Goal: Task Accomplishment & Management: Manage account settings

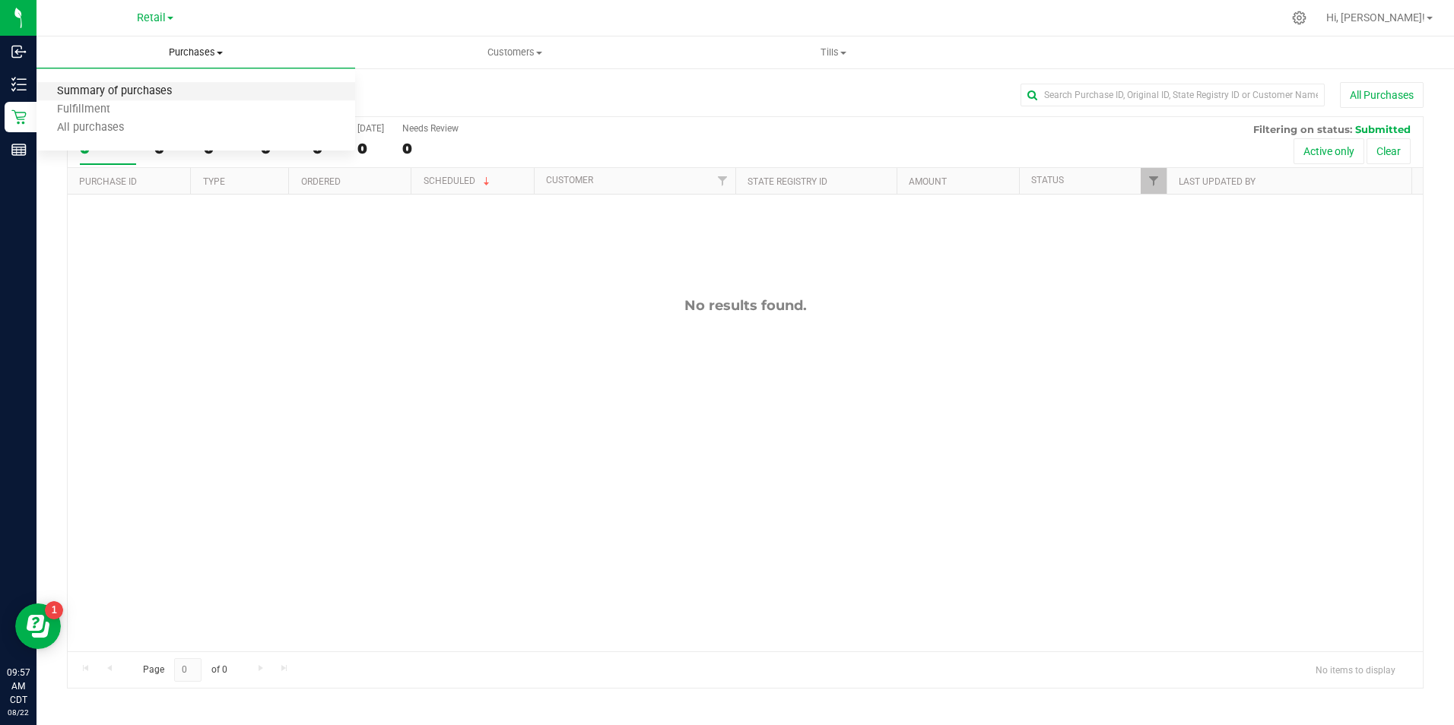
click at [165, 93] on span "Summary of purchases" at bounding box center [114, 91] width 156 height 13
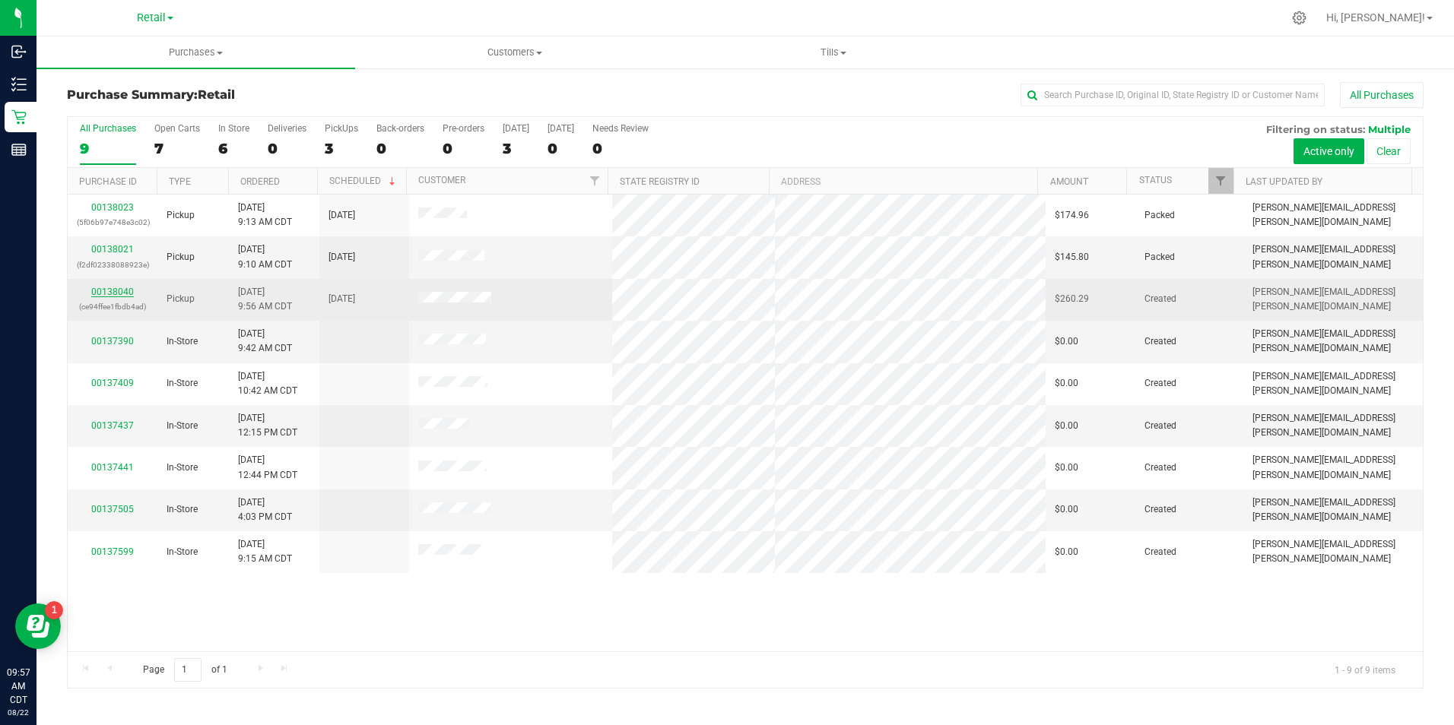
click at [125, 292] on link "00138040" at bounding box center [112, 292] width 43 height 11
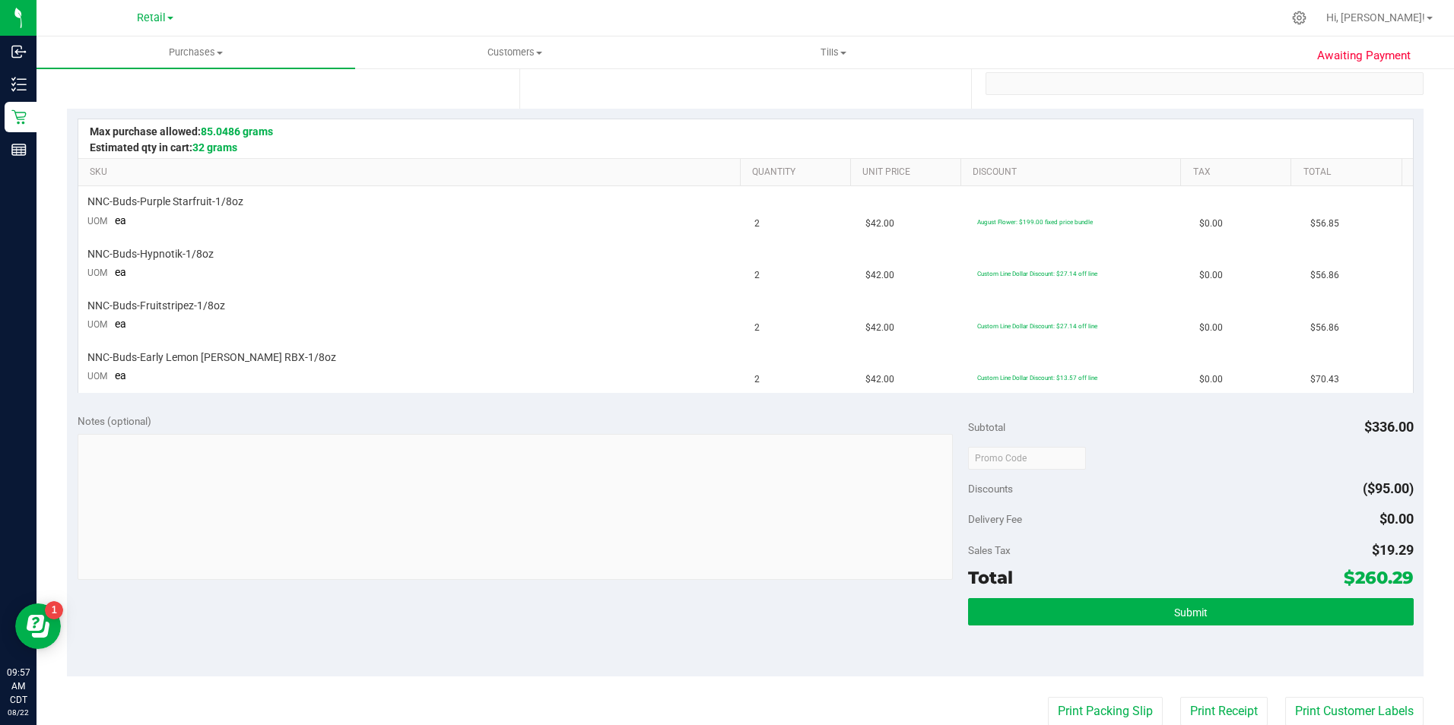
scroll to position [331, 0]
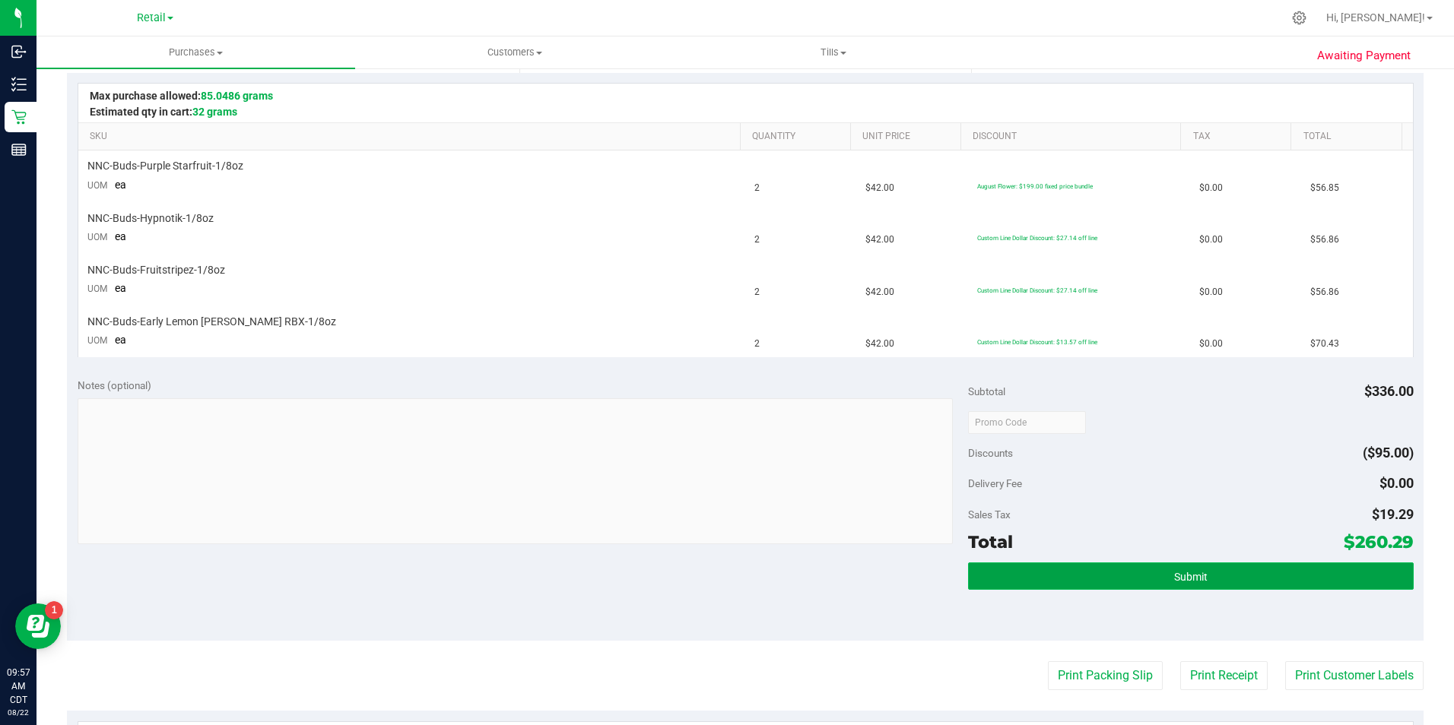
click at [1111, 577] on button "Submit" at bounding box center [1191, 576] width 446 height 27
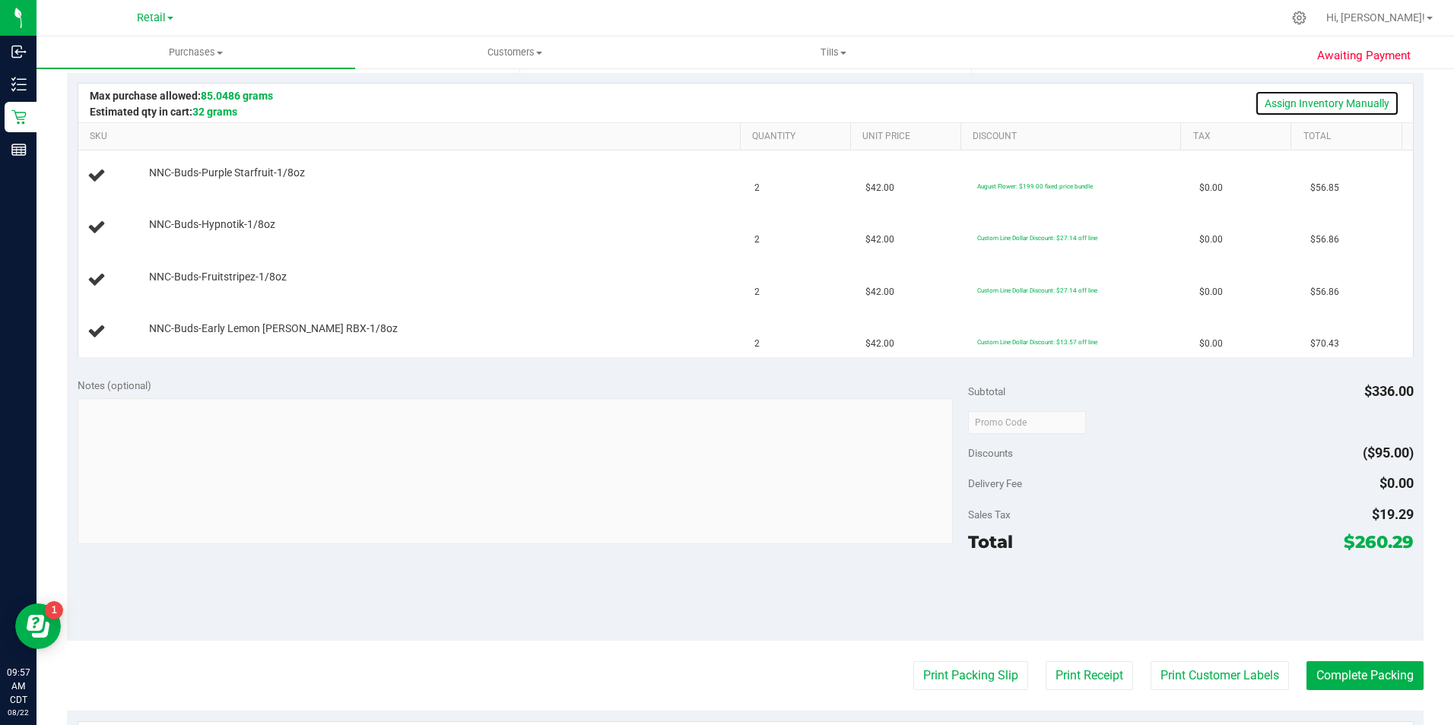
click at [1308, 106] on link "Assign Inventory Manually" at bounding box center [1327, 103] width 144 height 26
click at [177, 182] on link "Add Package" at bounding box center [176, 183] width 55 height 11
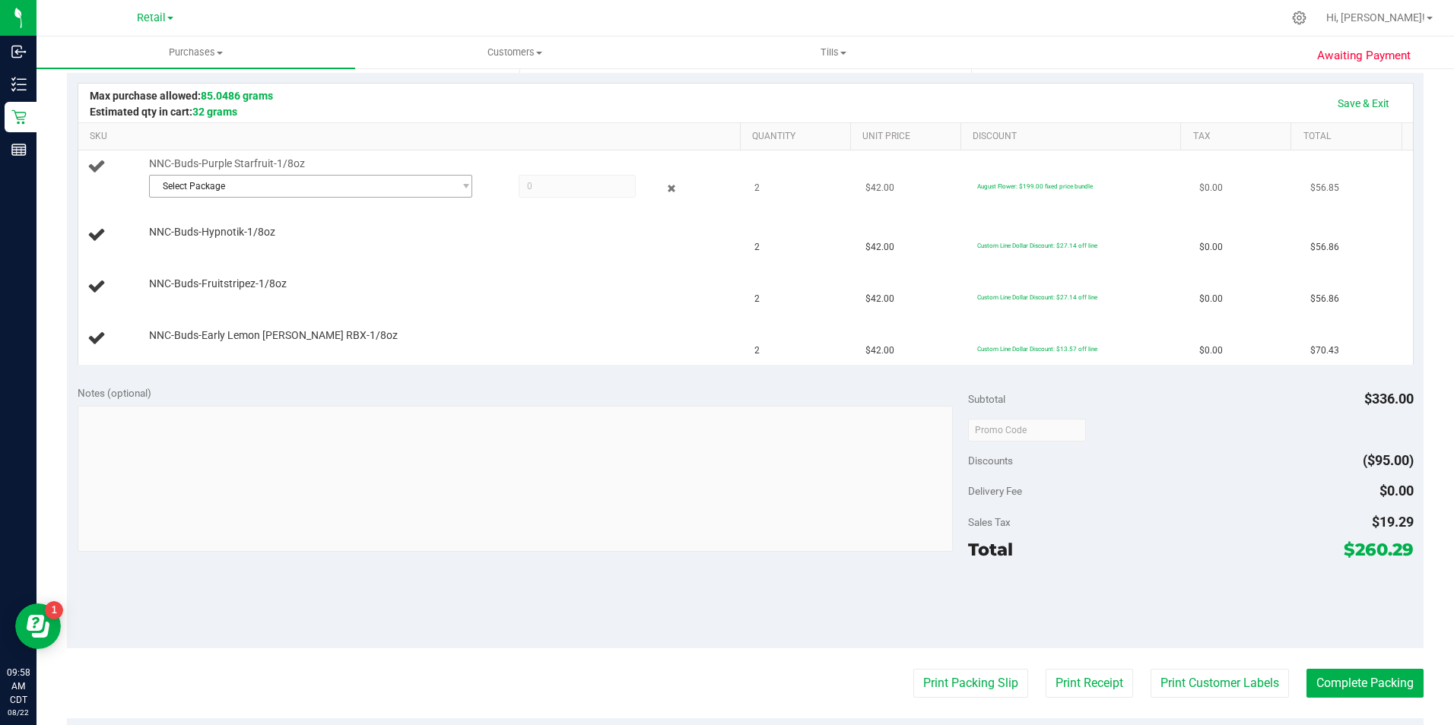
click at [261, 194] on span "Select Package" at bounding box center [301, 186] width 303 height 21
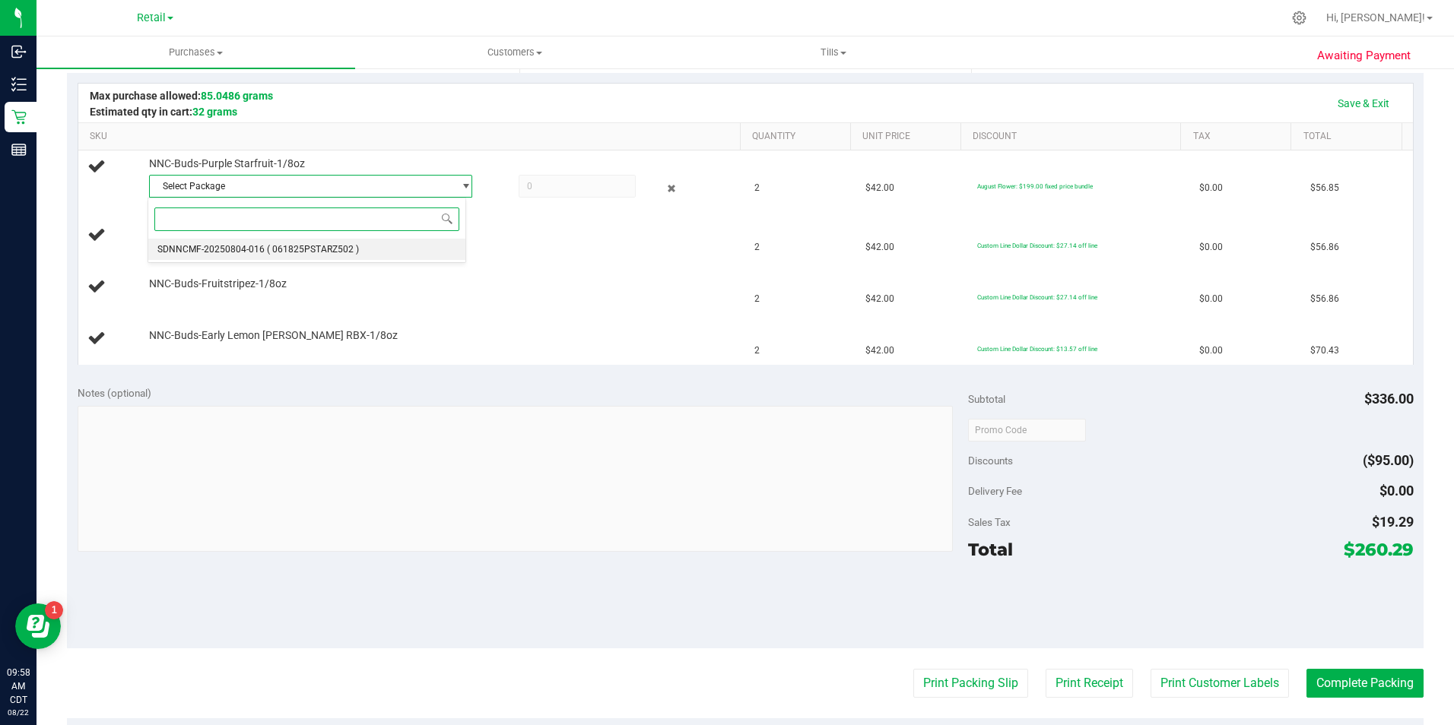
click at [389, 252] on li "SDNNCMF-20250804-016 ( 061825PSTARZ502 )" at bounding box center [306, 249] width 316 height 21
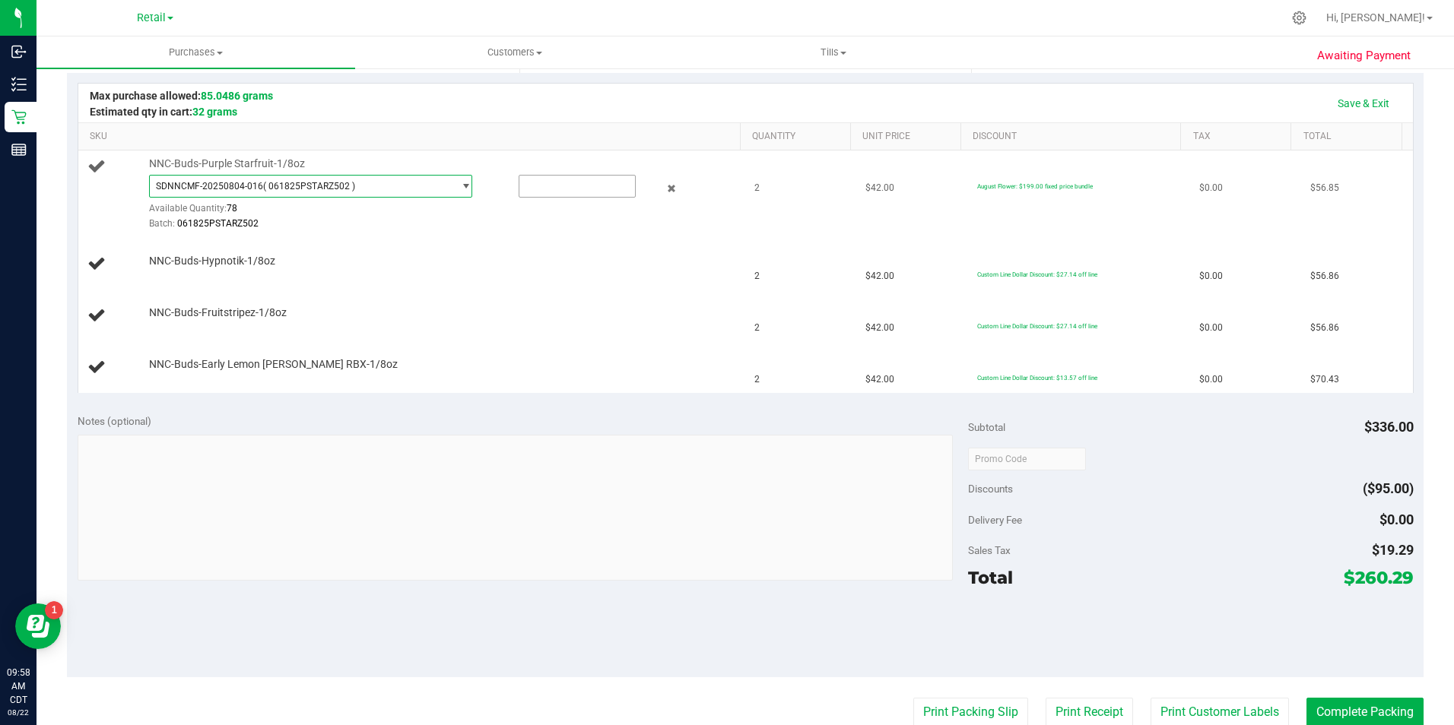
click at [590, 186] on input "text" at bounding box center [577, 186] width 116 height 21
type input "2"
click at [442, 328] on td "NNC-Buds-Fruitstripez-1/8oz" at bounding box center [412, 316] width 668 height 52
type input "2.0000"
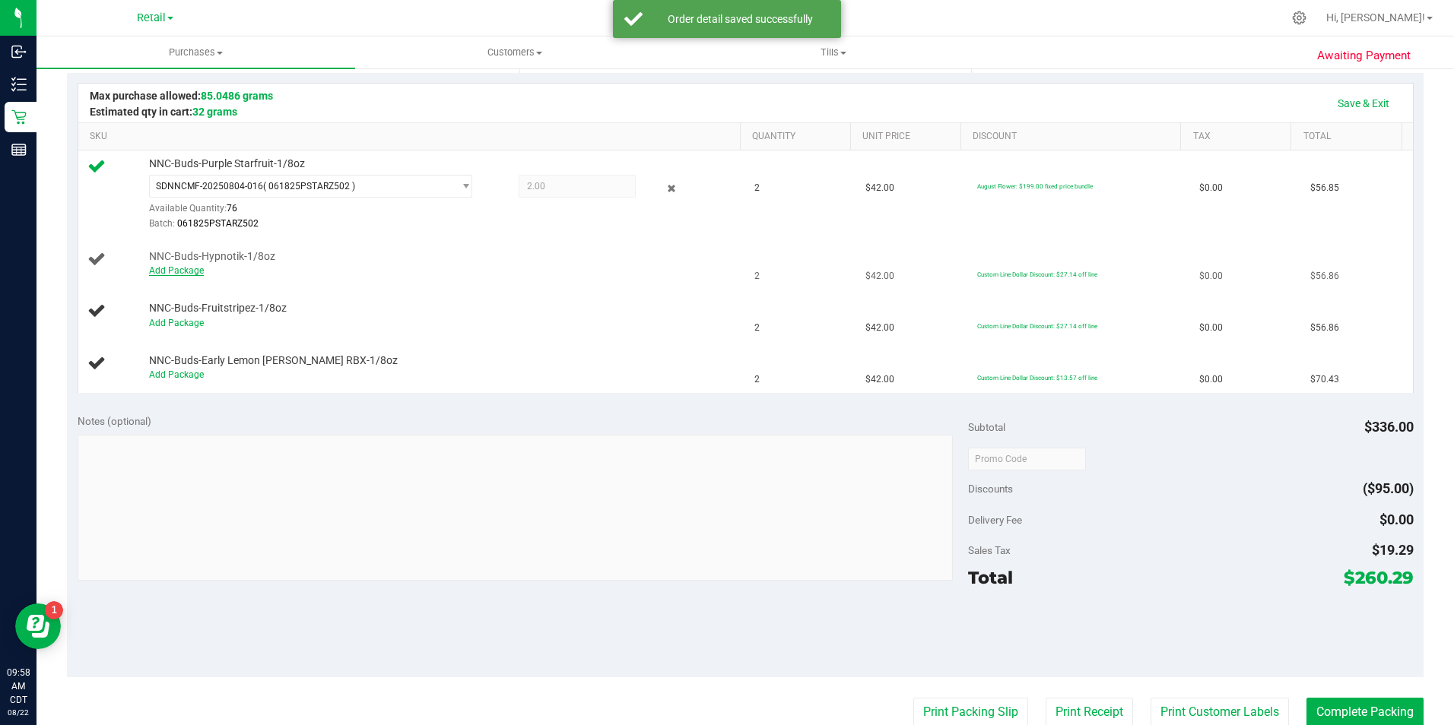
click at [187, 267] on link "Add Package" at bounding box center [176, 270] width 55 height 11
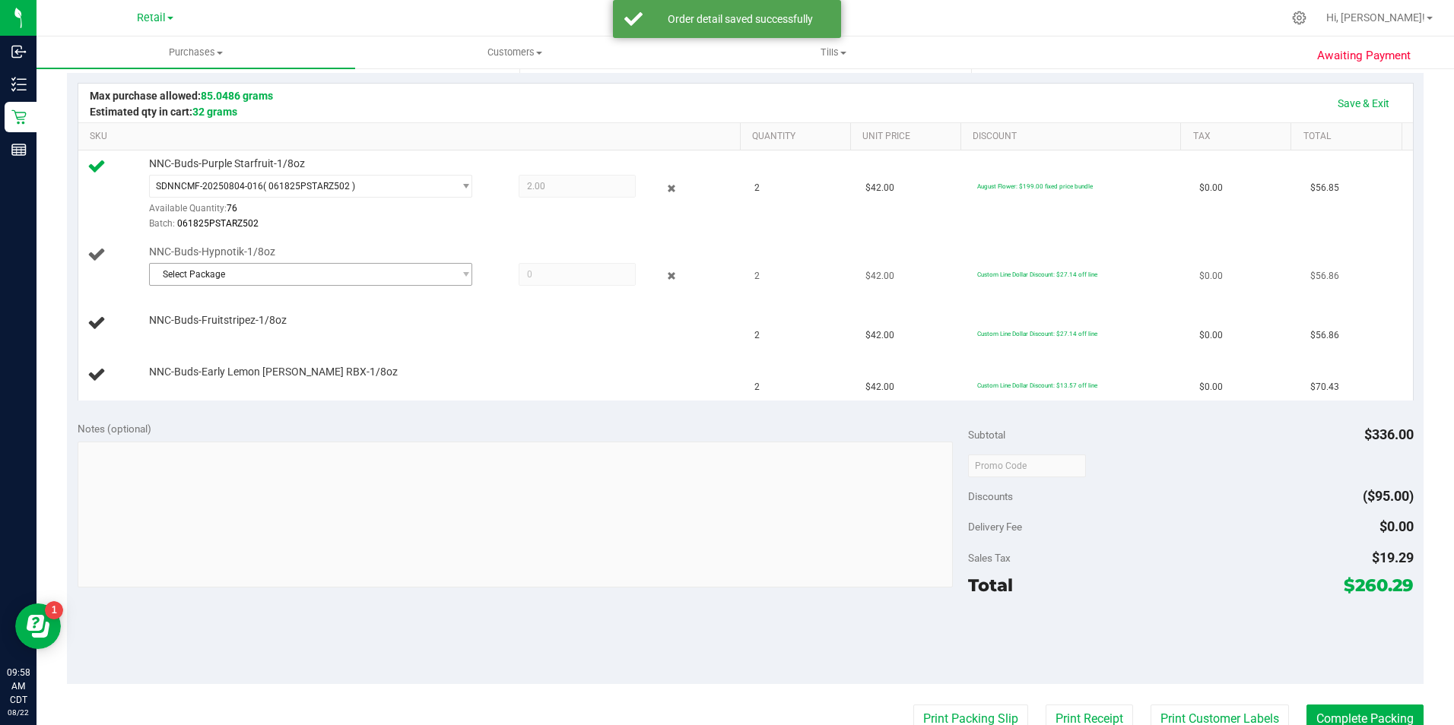
click at [236, 278] on span "Select Package" at bounding box center [301, 274] width 303 height 21
click at [284, 341] on span "( 060425HYPNOTZ302 )" at bounding box center [317, 336] width 100 height 11
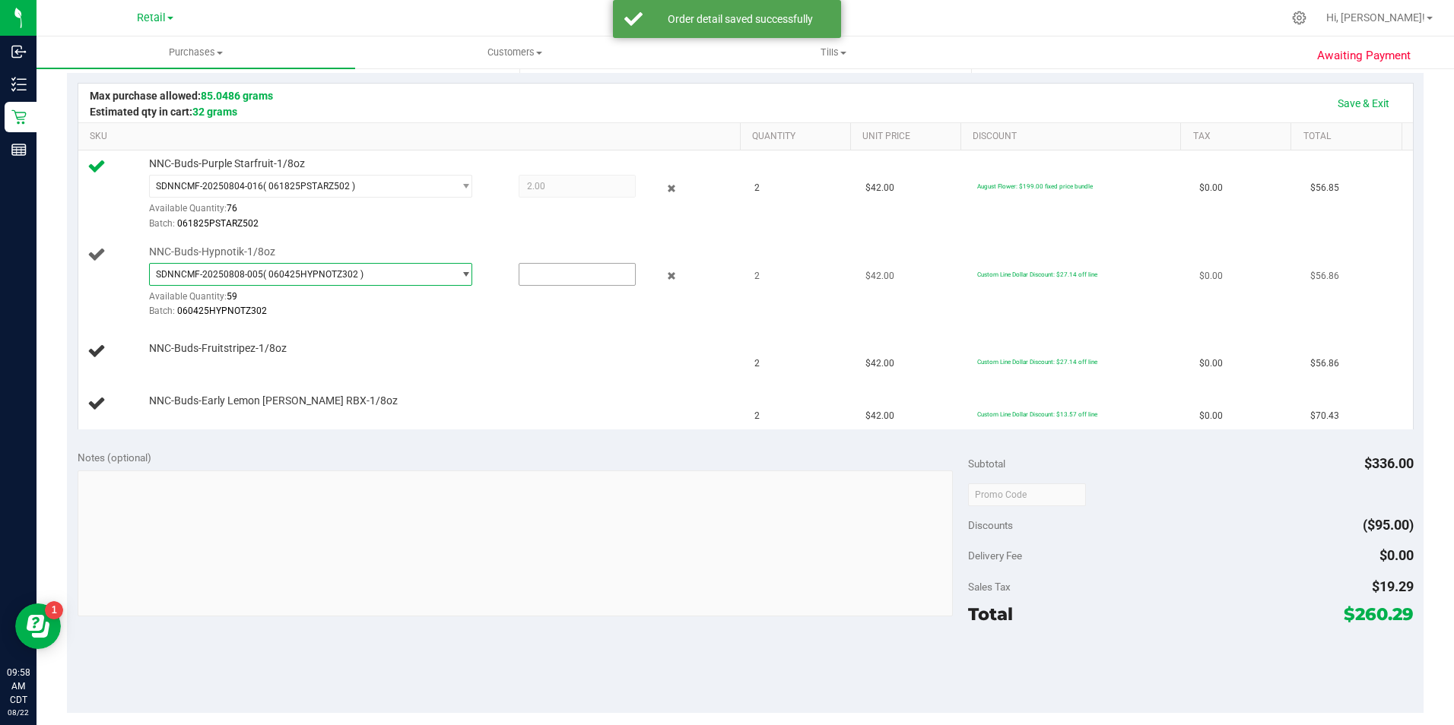
click at [578, 269] on input "text" at bounding box center [577, 274] width 116 height 21
type input "2"
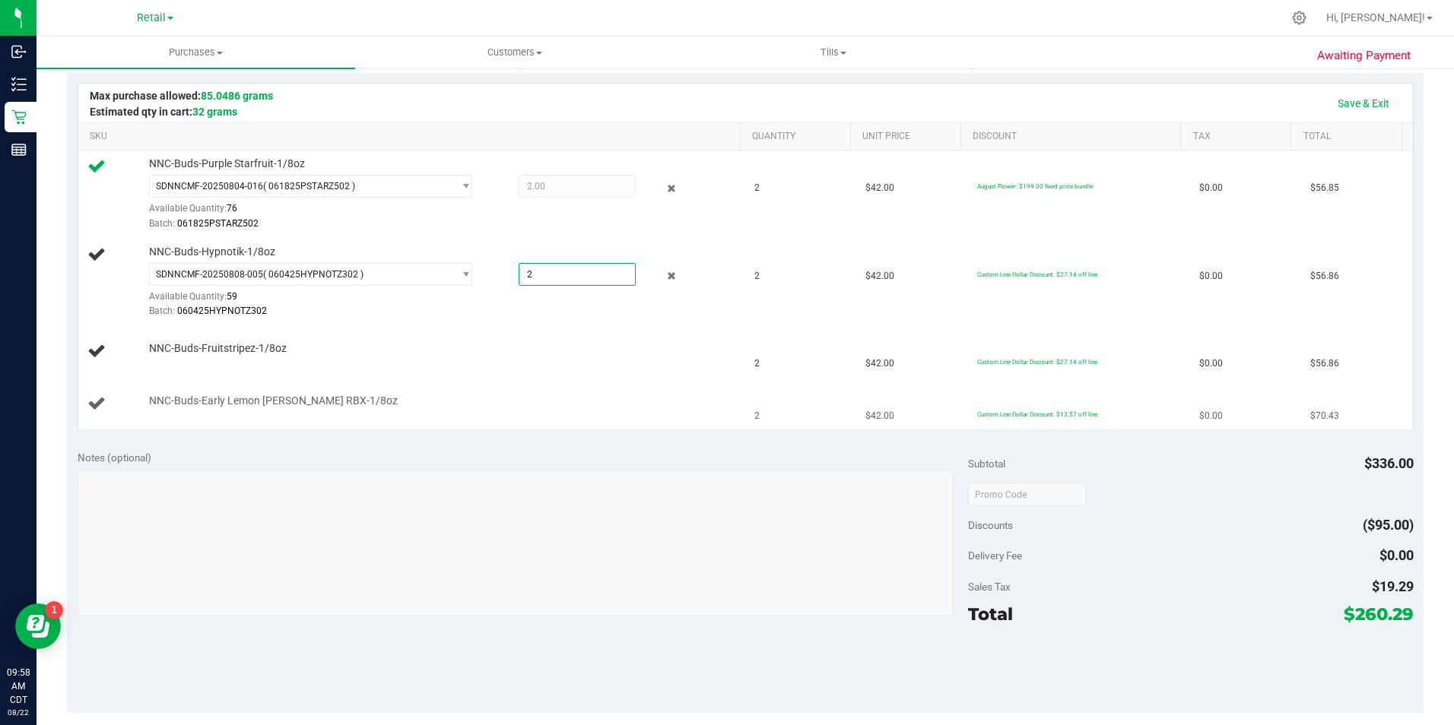
click at [563, 386] on td "NNC-Buds-Early Lemon [PERSON_NAME] RBX-1/8oz" at bounding box center [412, 404] width 668 height 51
type input "2.0000"
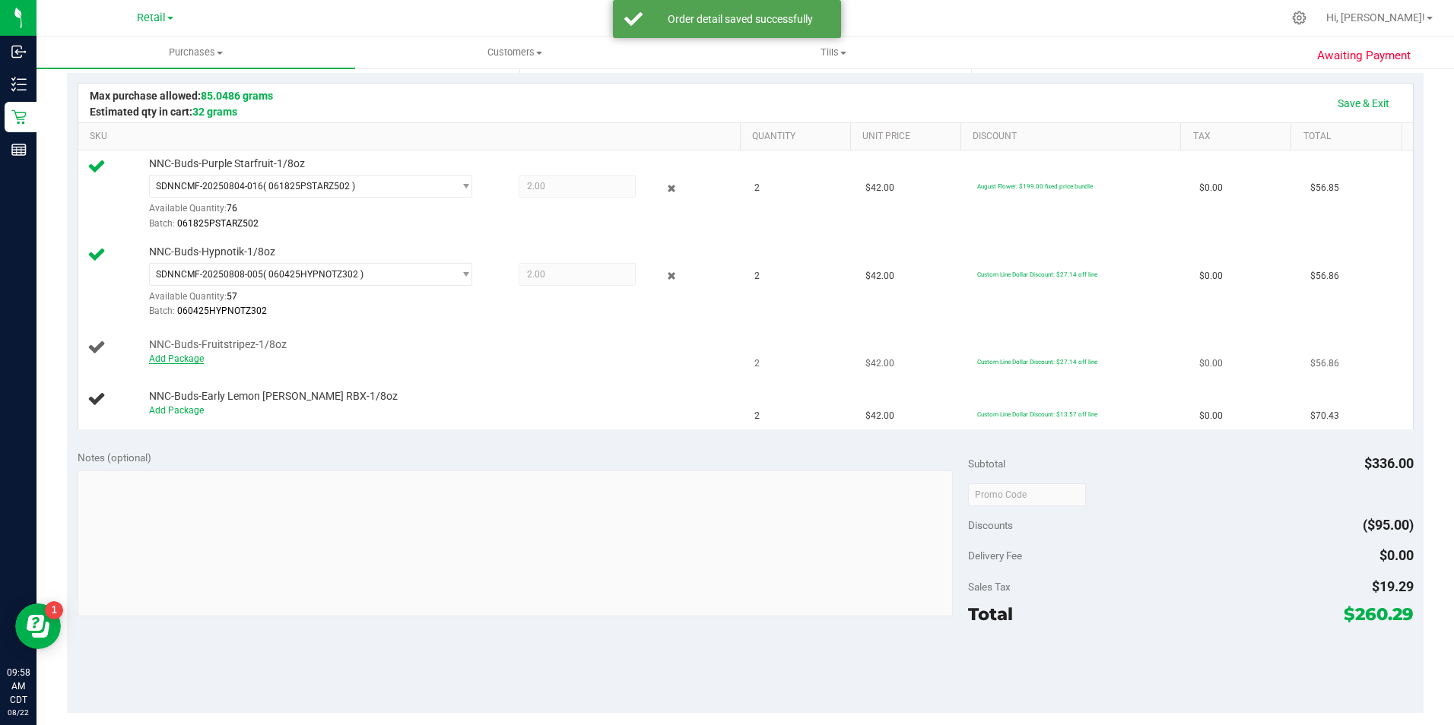
click at [196, 358] on link "Add Package" at bounding box center [176, 359] width 55 height 11
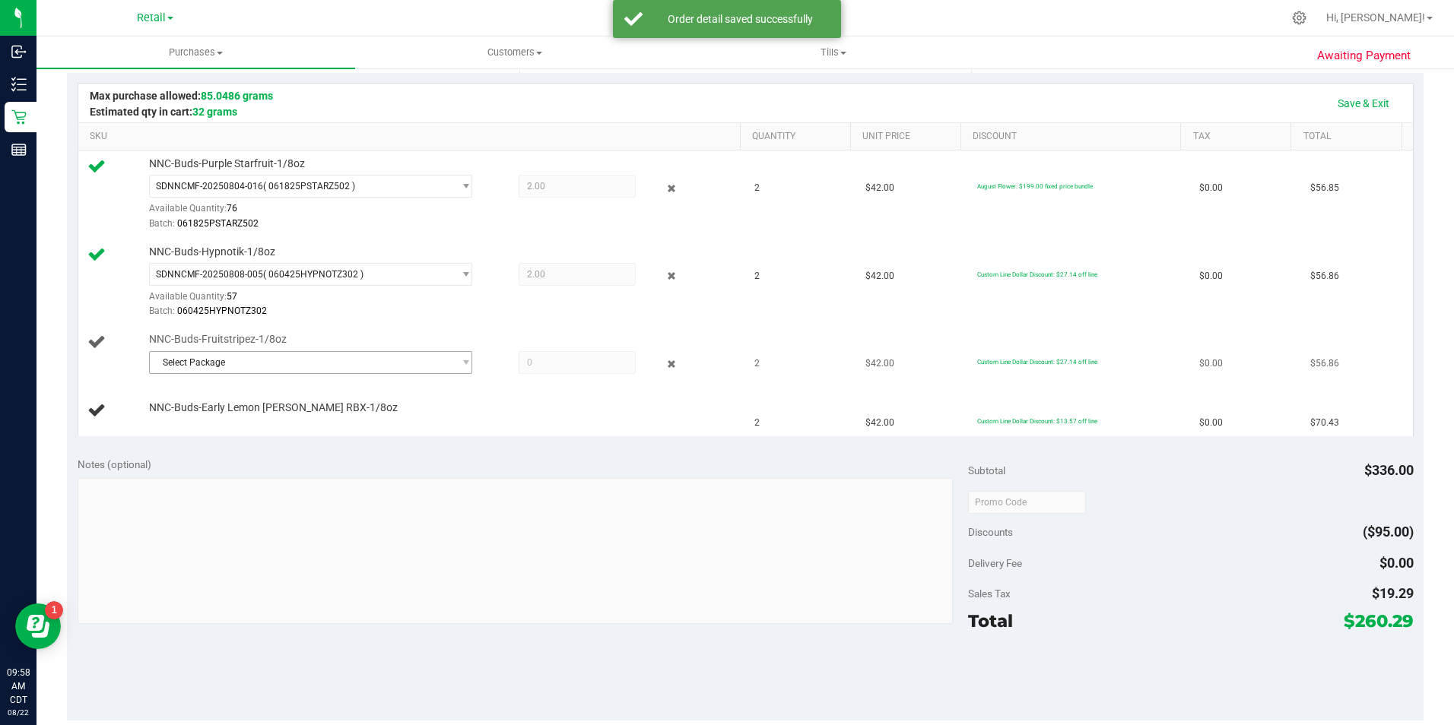
click at [246, 366] on span "Select Package" at bounding box center [301, 362] width 303 height 21
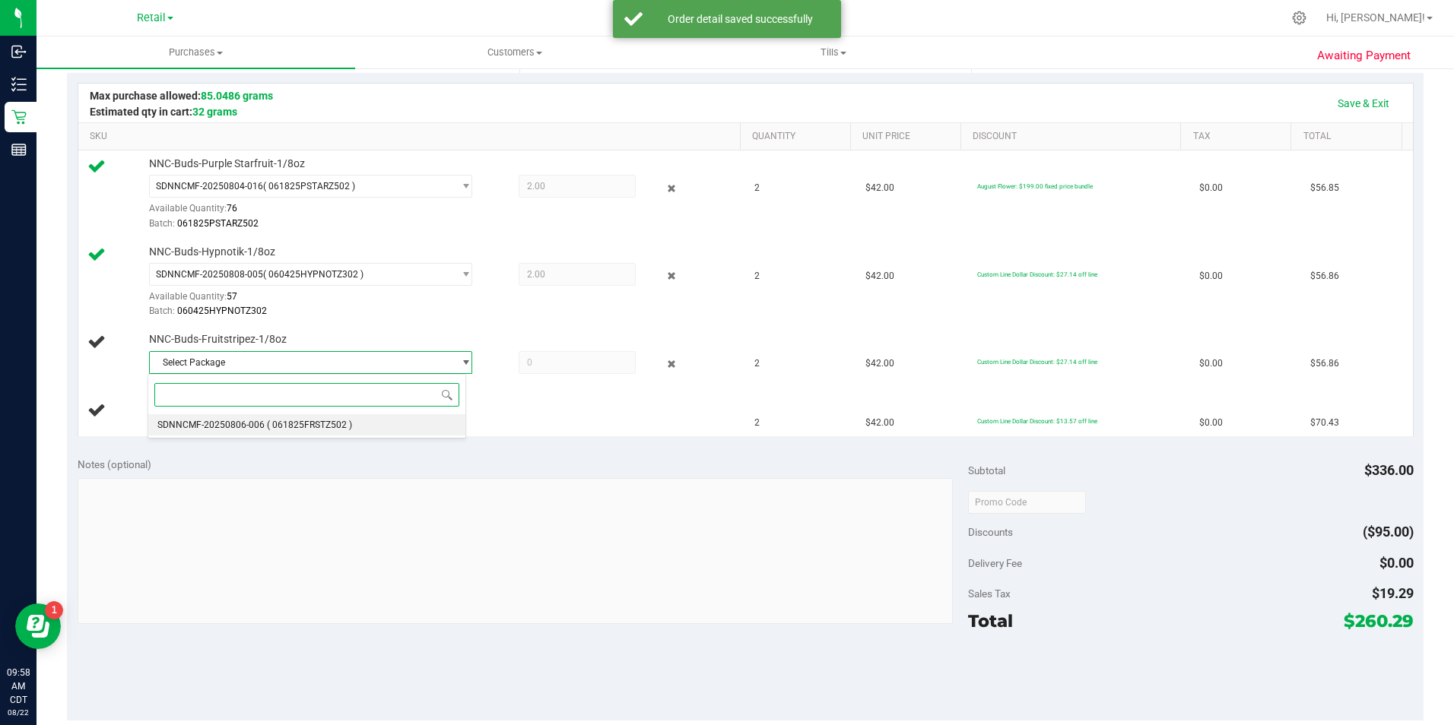
click at [304, 425] on span "( 061825FRSTZ502 )" at bounding box center [309, 425] width 85 height 11
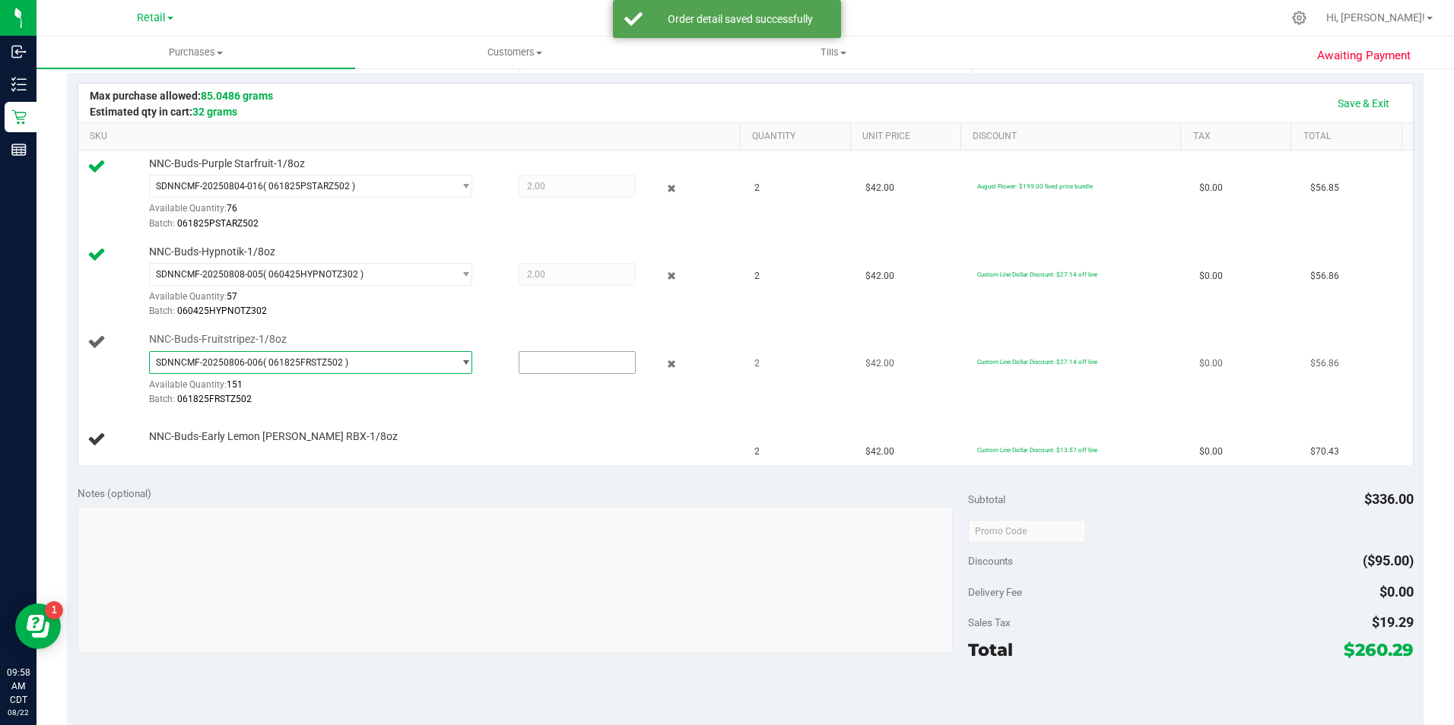
click at [572, 361] on input "text" at bounding box center [577, 362] width 116 height 21
type input "2"
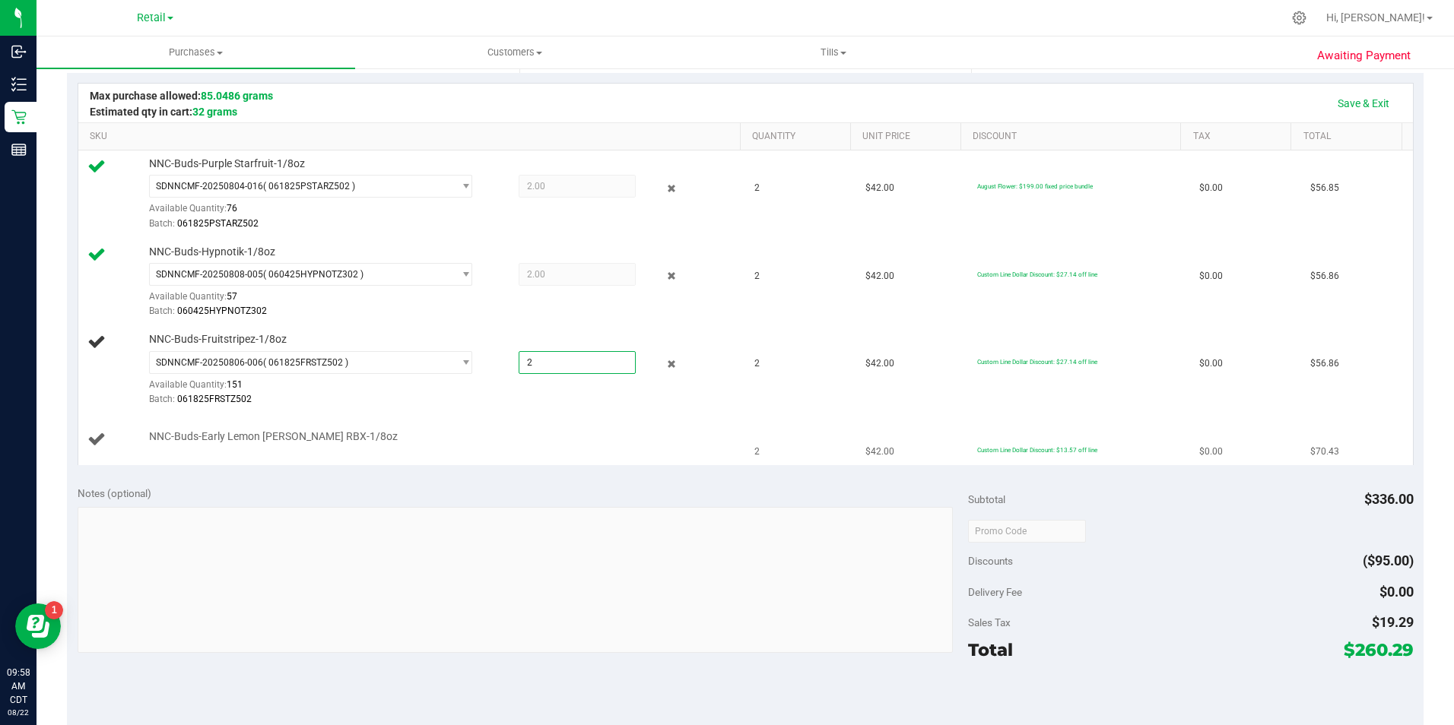
click at [527, 439] on div "NNC-Buds-Early Lemon [PERSON_NAME] RBX-1/8oz" at bounding box center [437, 437] width 592 height 15
type input "2.0000"
click at [185, 446] on link "Add Package" at bounding box center [176, 447] width 55 height 11
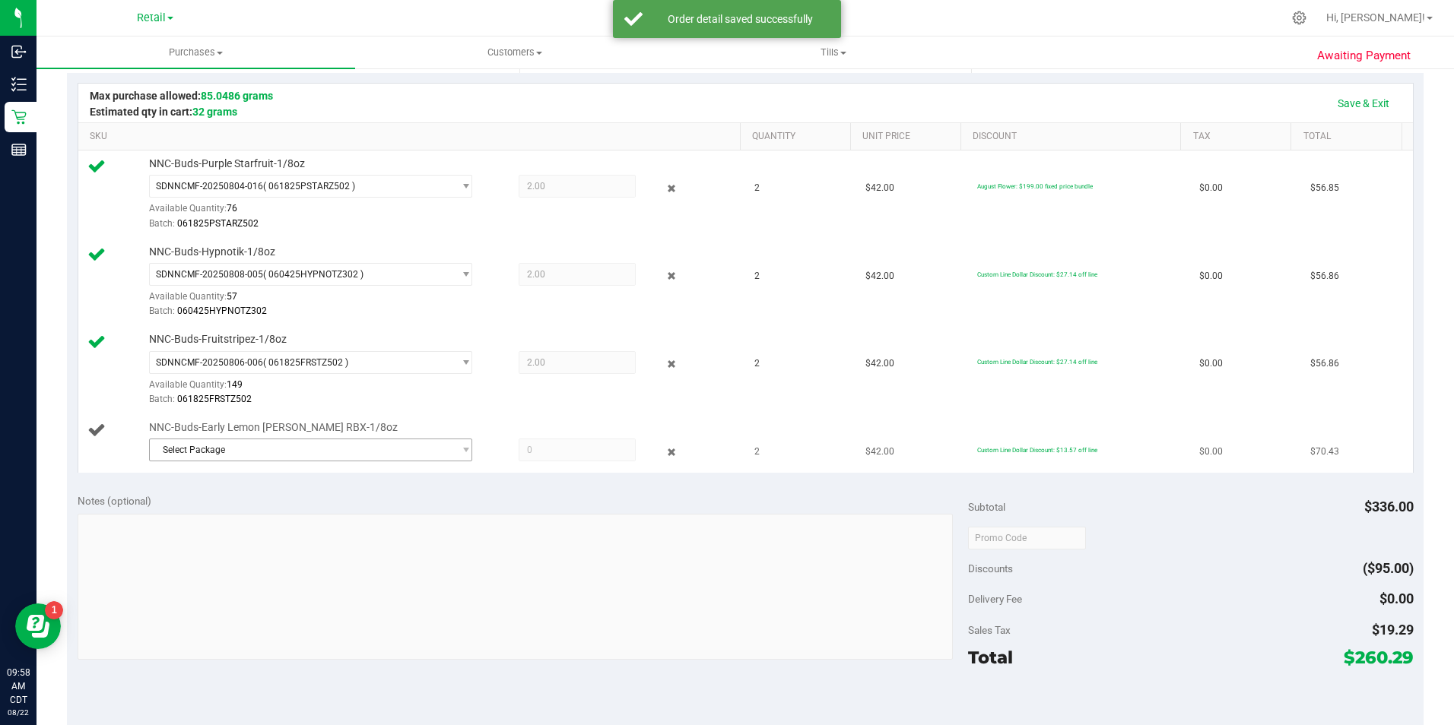
click at [295, 454] on span "Select Package" at bounding box center [301, 449] width 303 height 21
click at [262, 515] on span "SDNNCMF-20250728-004" at bounding box center [210, 513] width 107 height 11
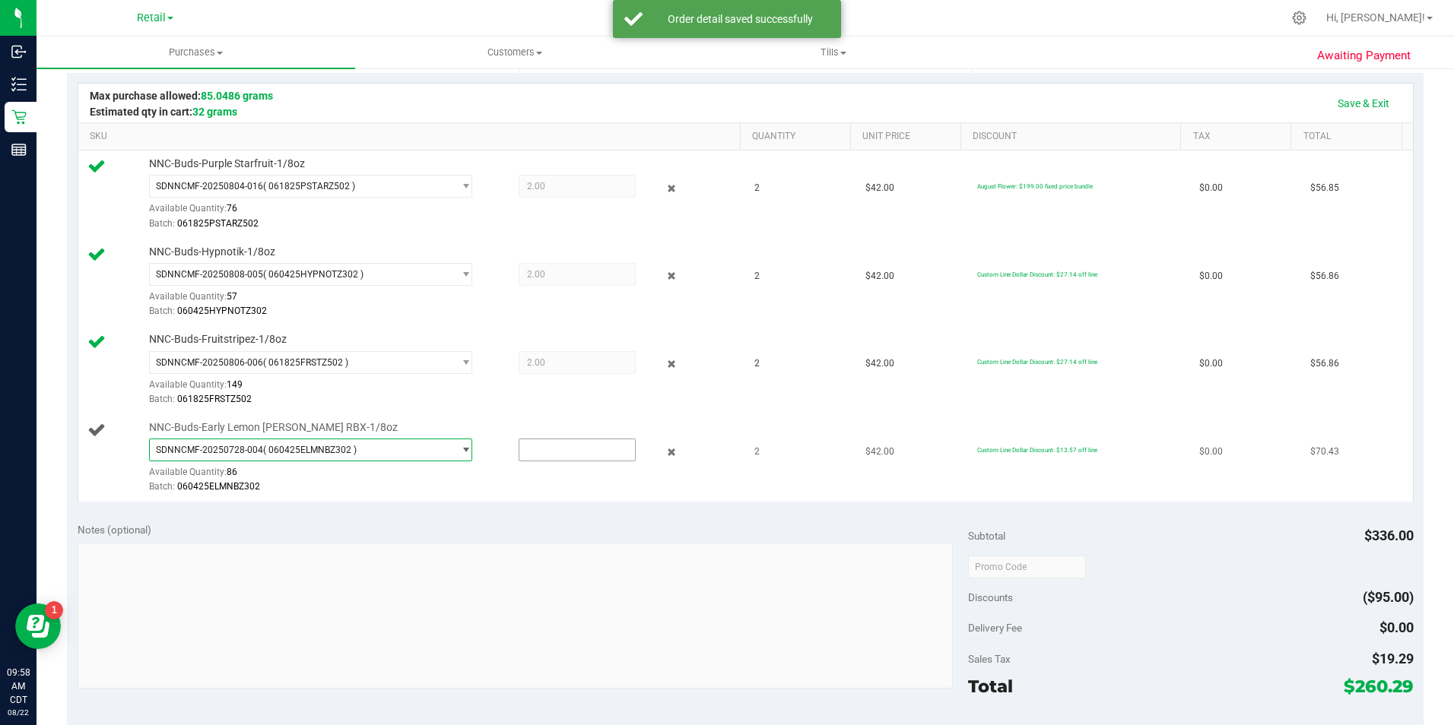
click at [550, 455] on input "text" at bounding box center [577, 449] width 116 height 21
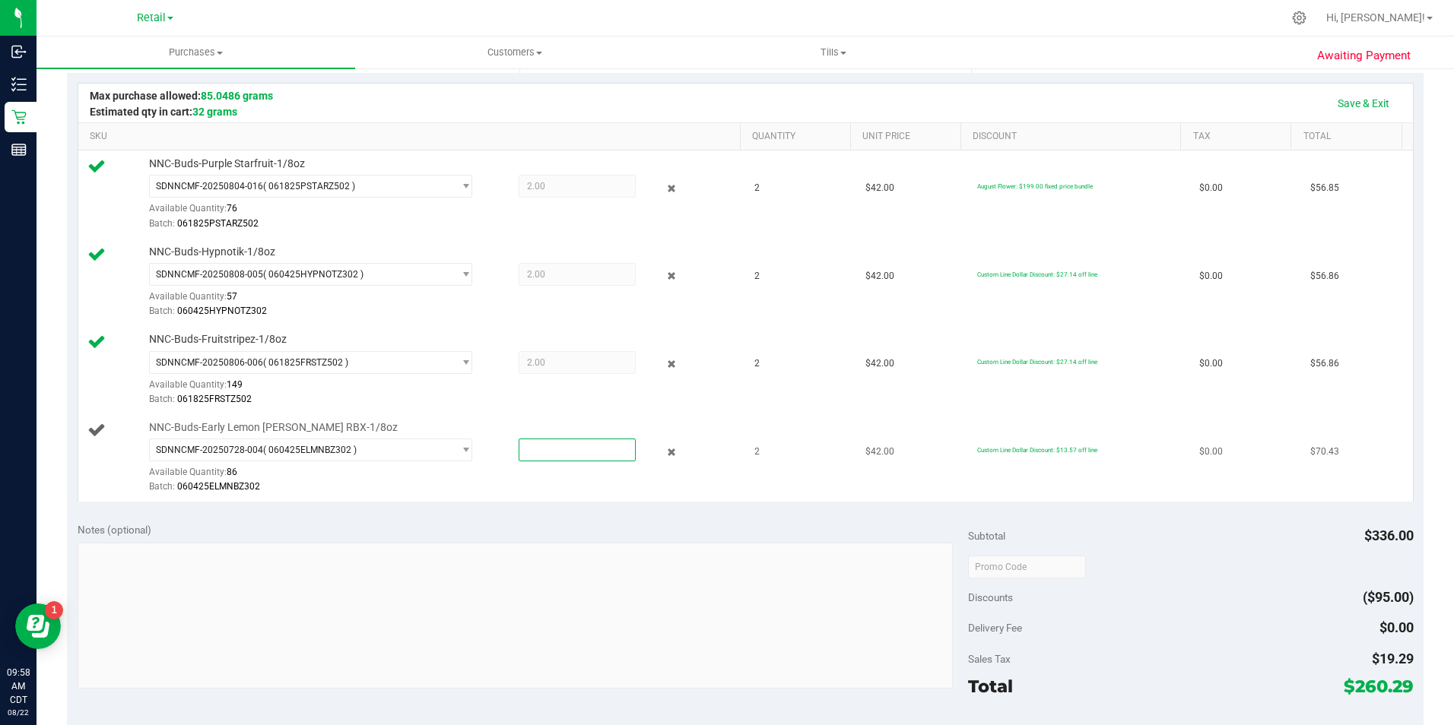
type input "2"
click at [490, 403] on div "Batch: 061825FRSTZ502" at bounding box center [441, 399] width 584 height 14
type input "2.0000"
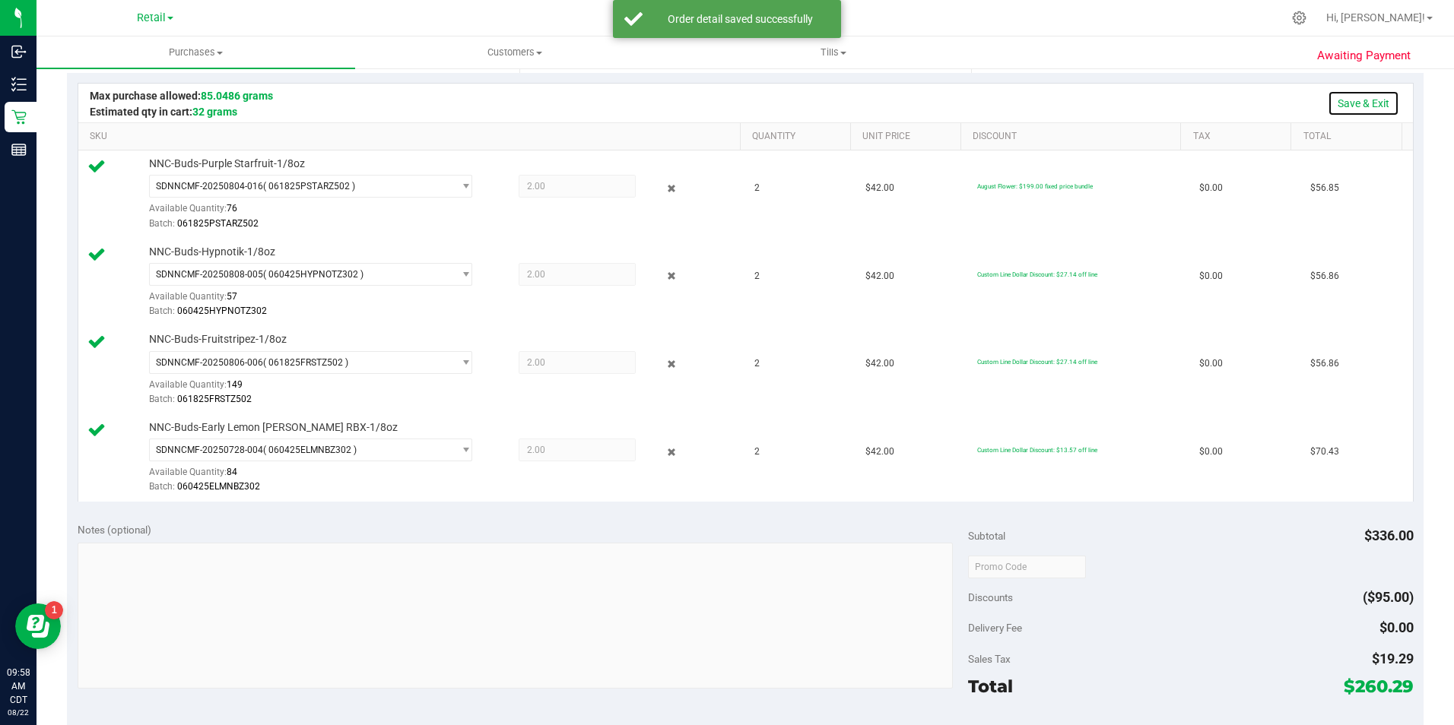
click at [1359, 106] on link "Save & Exit" at bounding box center [1362, 103] width 71 height 26
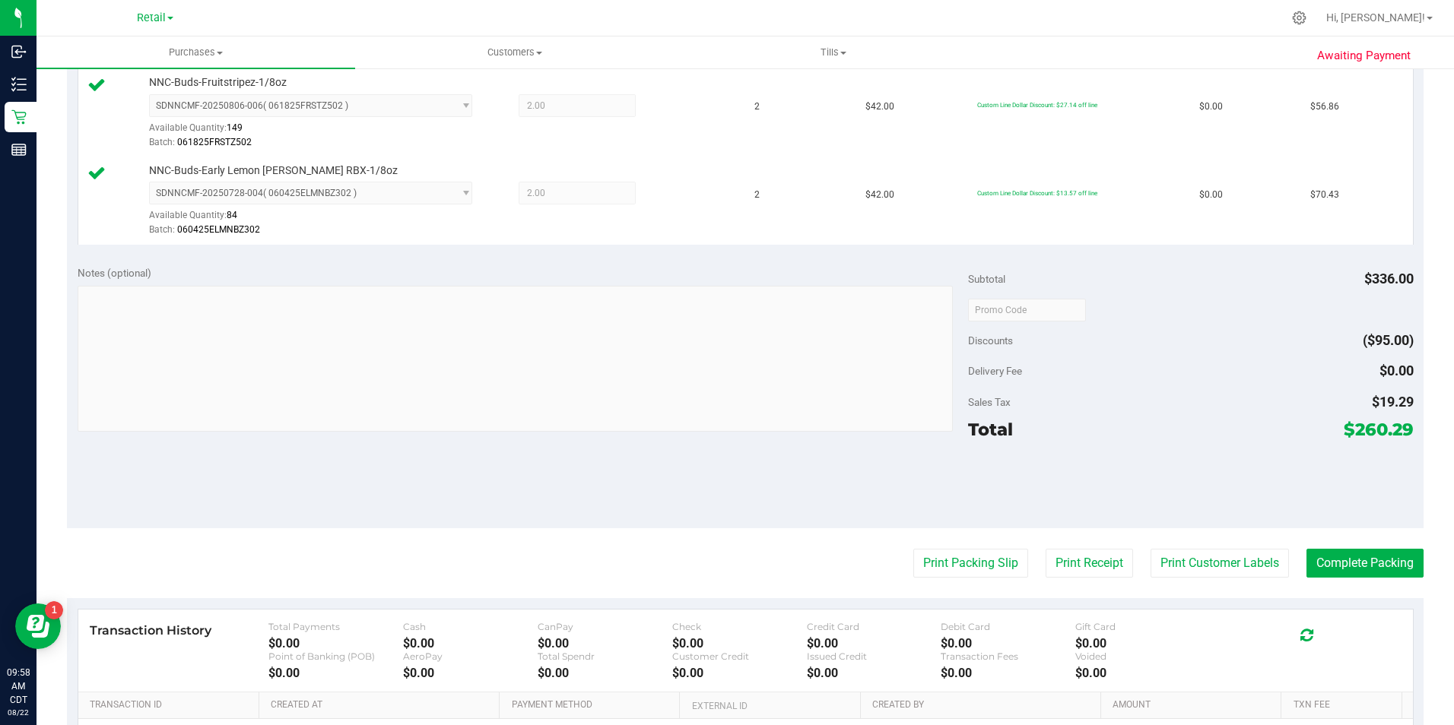
scroll to position [587, 0]
click at [1200, 566] on button "Print Customer Labels" at bounding box center [1219, 564] width 138 height 29
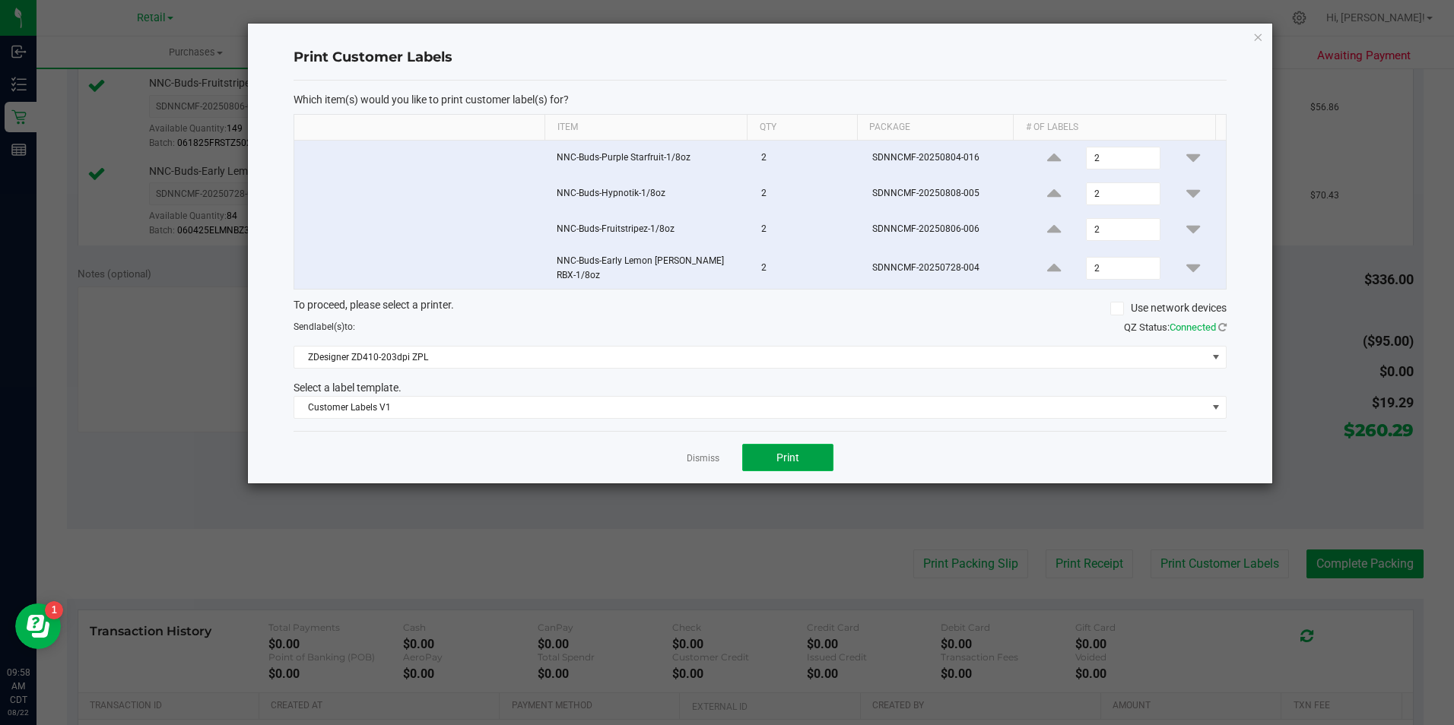
click at [797, 452] on span "Print" at bounding box center [787, 458] width 23 height 12
click at [704, 452] on link "Dismiss" at bounding box center [703, 458] width 33 height 13
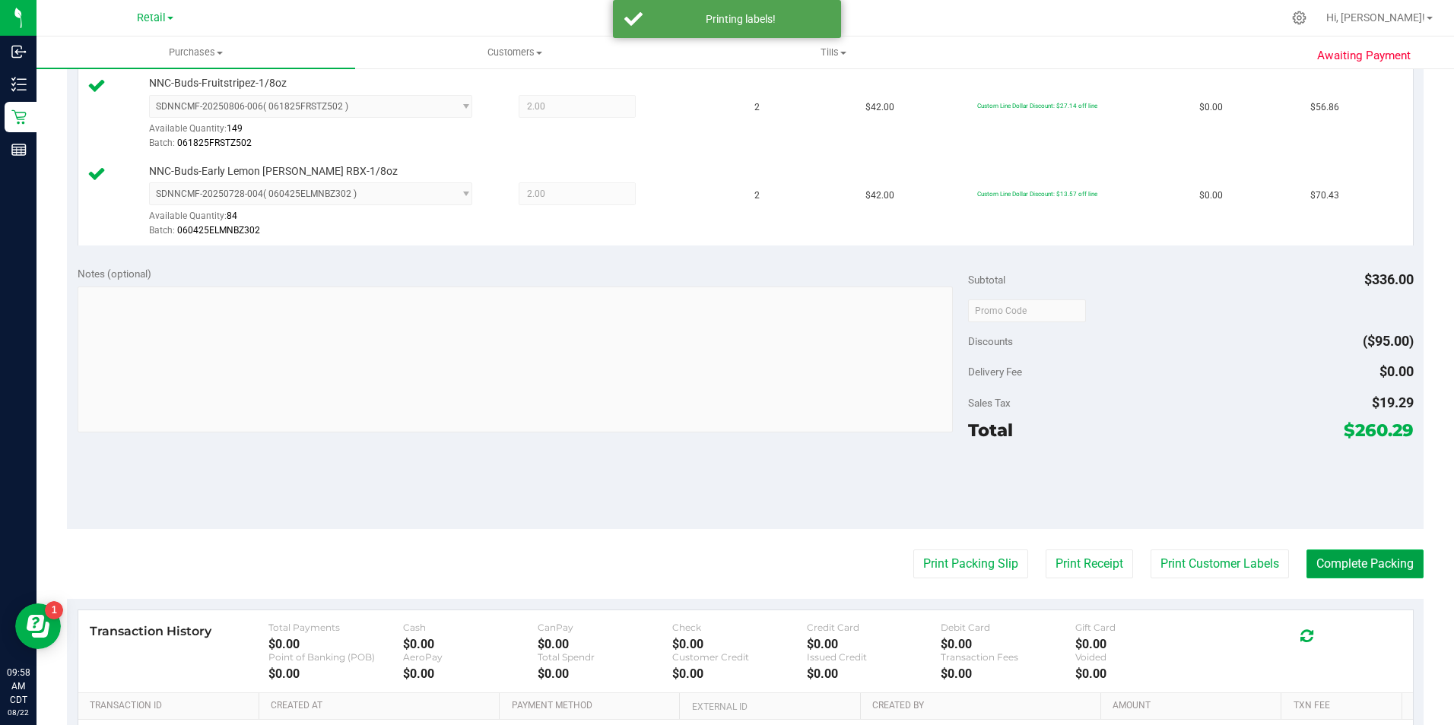
click at [1312, 565] on button "Complete Packing" at bounding box center [1364, 564] width 117 height 29
